Goal: Task Accomplishment & Management: Manage account settings

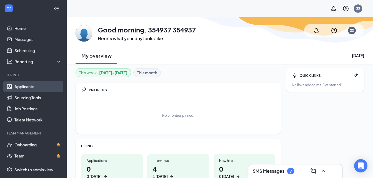
click at [17, 87] on link "Applicants" at bounding box center [37, 86] width 47 height 11
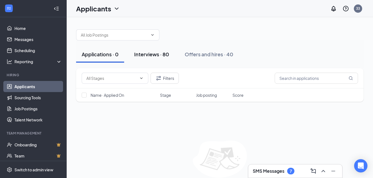
click at [162, 55] on div "Interviews · 80" at bounding box center [151, 54] width 35 height 7
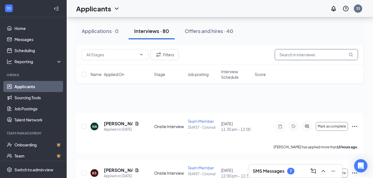
scroll to position [5, 0]
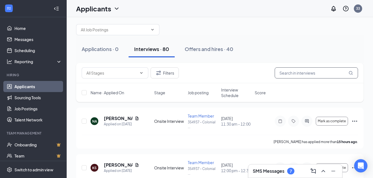
click at [295, 76] on input "text" at bounding box center [316, 72] width 83 height 11
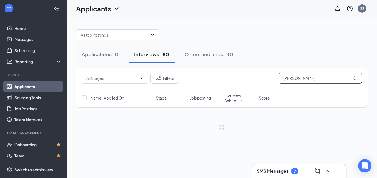
type input "J"
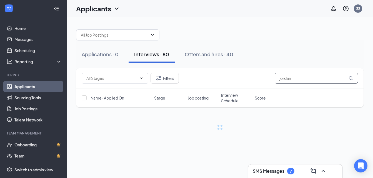
type input "jordan"
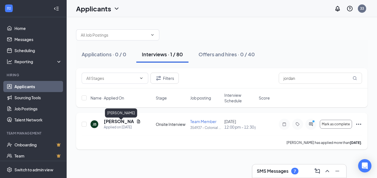
click at [111, 125] on h5 "[PERSON_NAME]" at bounding box center [119, 122] width 30 height 6
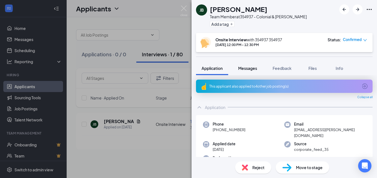
click at [252, 73] on button "Messages" at bounding box center [248, 68] width 30 height 14
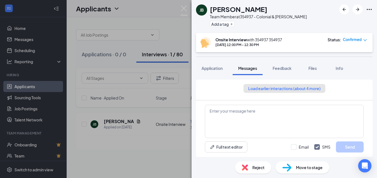
click at [272, 90] on button "Load earlier interactions (about 4 more)" at bounding box center [284, 88] width 82 height 9
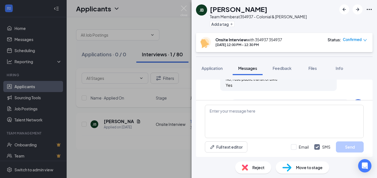
scroll to position [311, 0]
